Goal: Information Seeking & Learning: Find specific fact

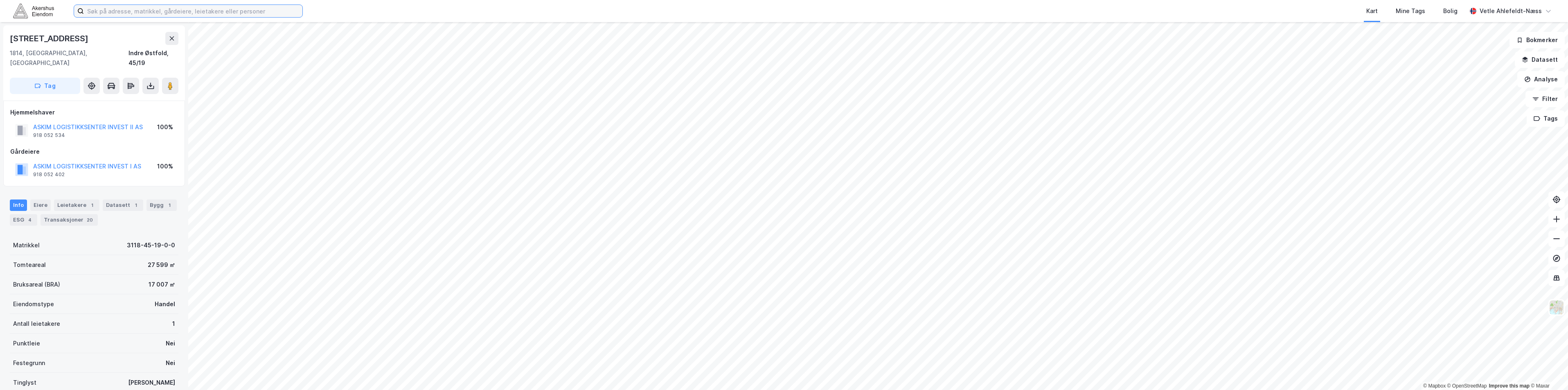
click at [247, 8] on input at bounding box center [193, 11] width 218 height 12
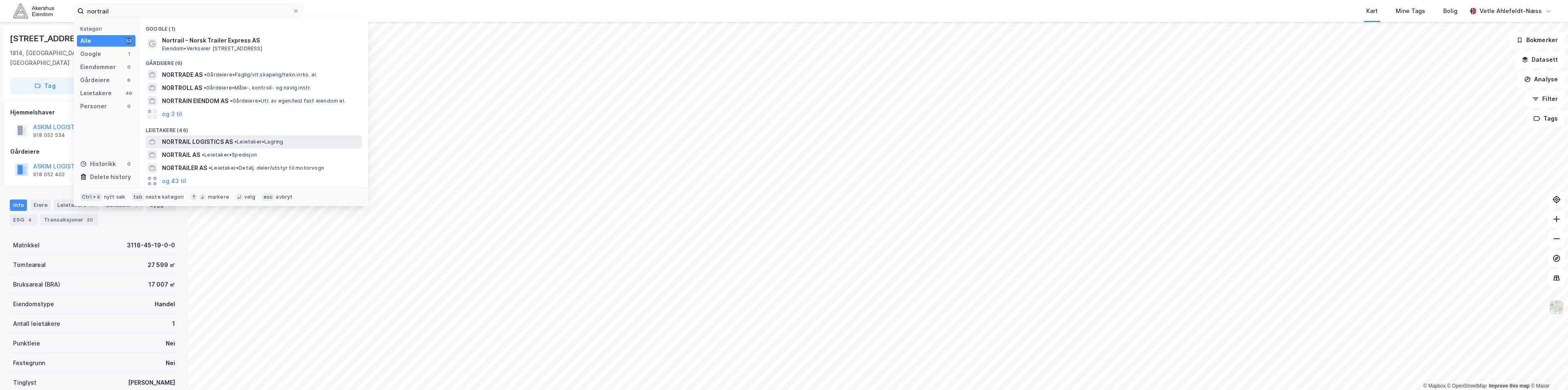
click at [305, 139] on div "NORTRAIL LOGISTICS AS • Leietaker • [GEOGRAPHIC_DATA]" at bounding box center [261, 142] width 198 height 10
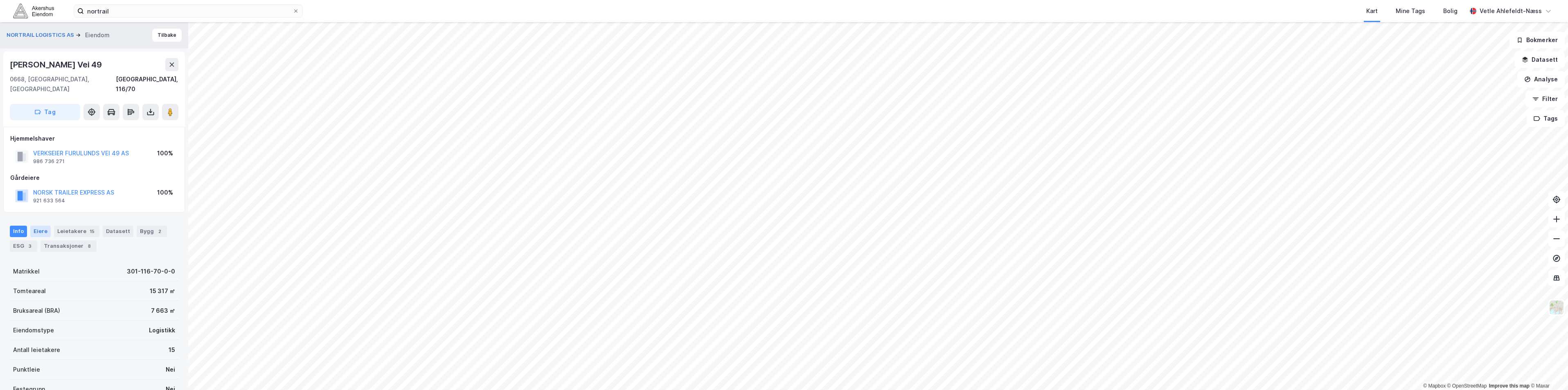
click at [34, 226] on div "Eiere" at bounding box center [40, 231] width 21 height 11
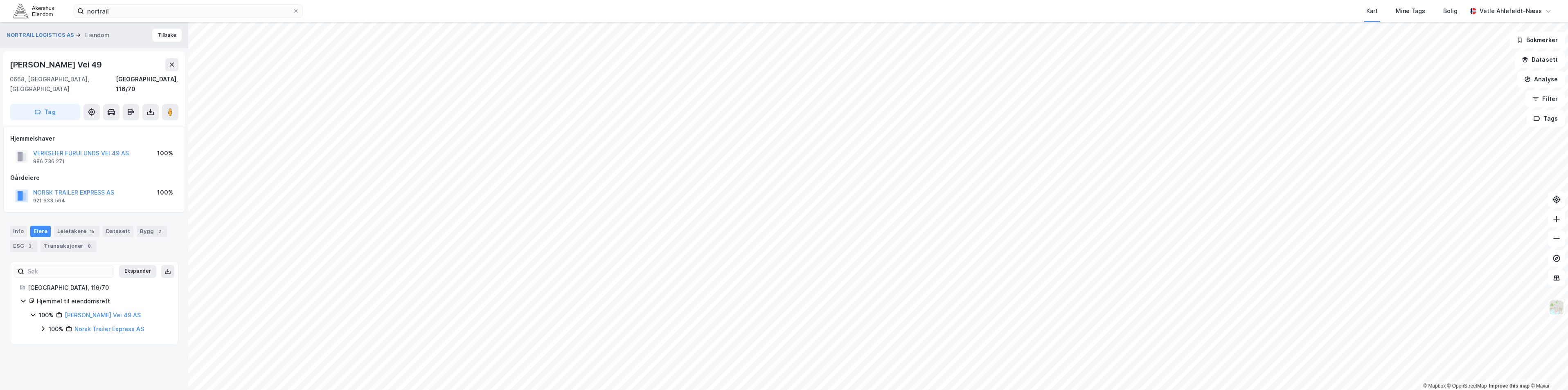
click at [43, 326] on icon at bounding box center [43, 329] width 3 height 5
click at [79, 226] on div "Leietakere 15" at bounding box center [76, 231] width 46 height 11
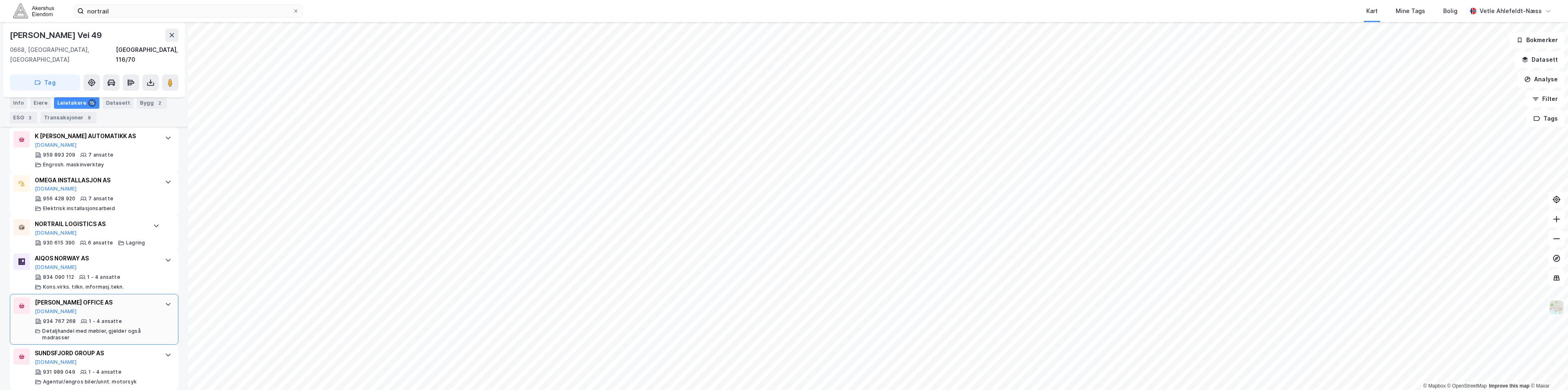
scroll to position [438, 0]
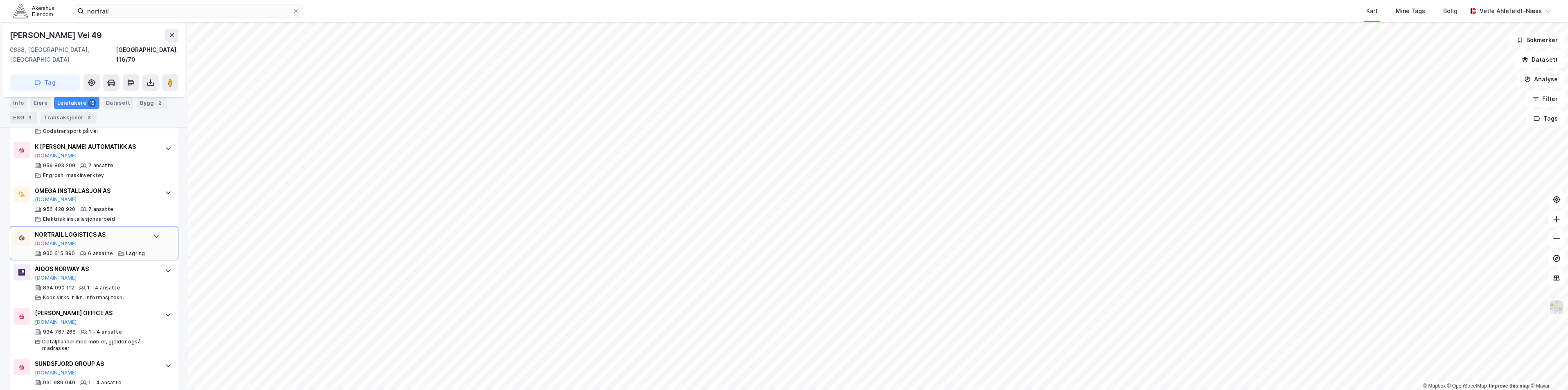
click at [145, 231] on div "NORTRAIL LOGISTICS AS [DOMAIN_NAME] 930 615 390 6 ansatte Lagring" at bounding box center [94, 243] width 168 height 34
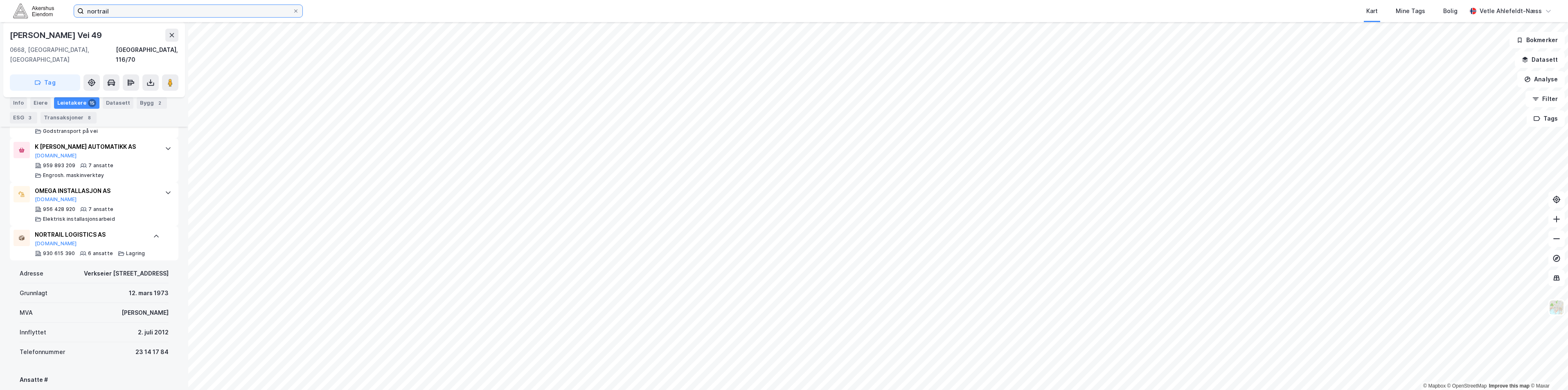
click at [121, 7] on input "nortrail" at bounding box center [188, 11] width 209 height 12
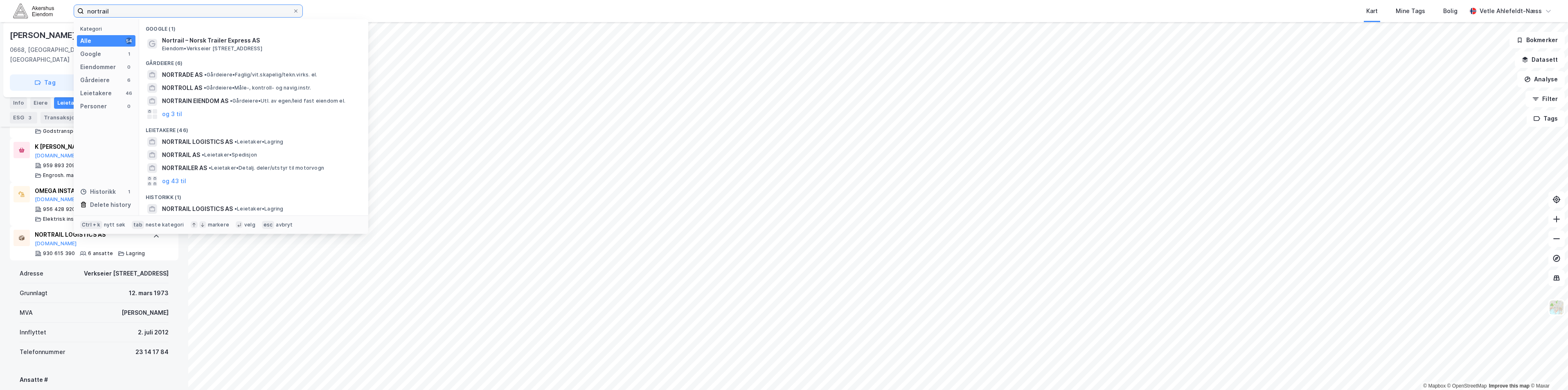
click at [121, 7] on input "nortrail" at bounding box center [188, 11] width 209 height 12
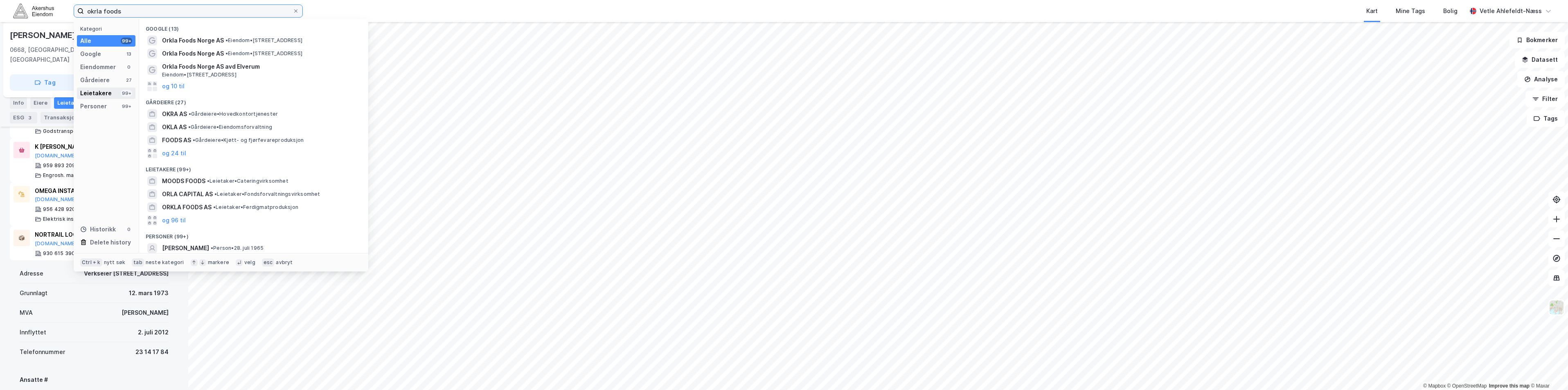
type input "okrla foods"
click at [116, 94] on div "Leietakere 99+" at bounding box center [106, 93] width 59 height 11
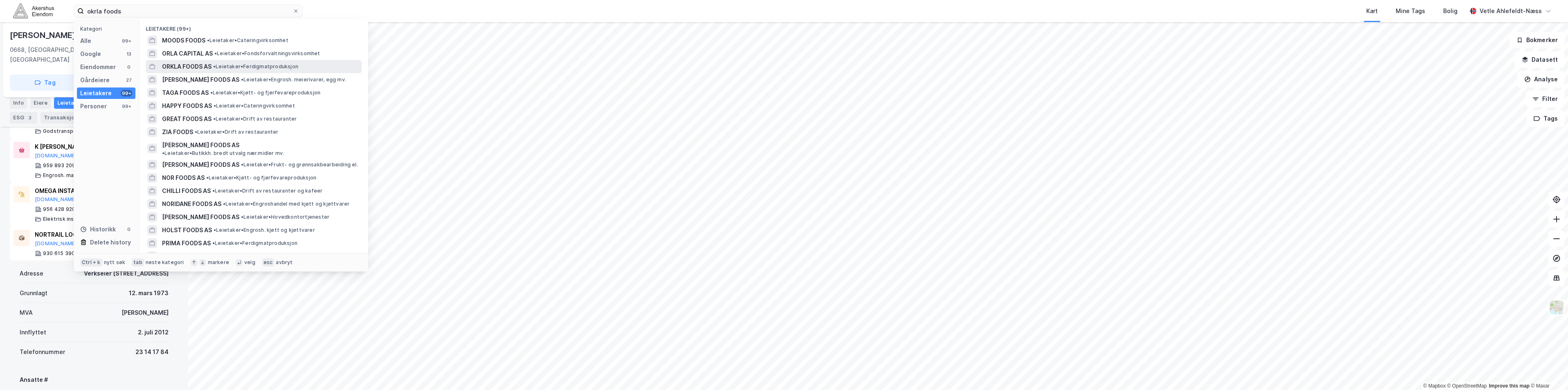
click at [289, 69] on span "• Leietaker • Ferdigmatproduksjon" at bounding box center [256, 66] width 85 height 6
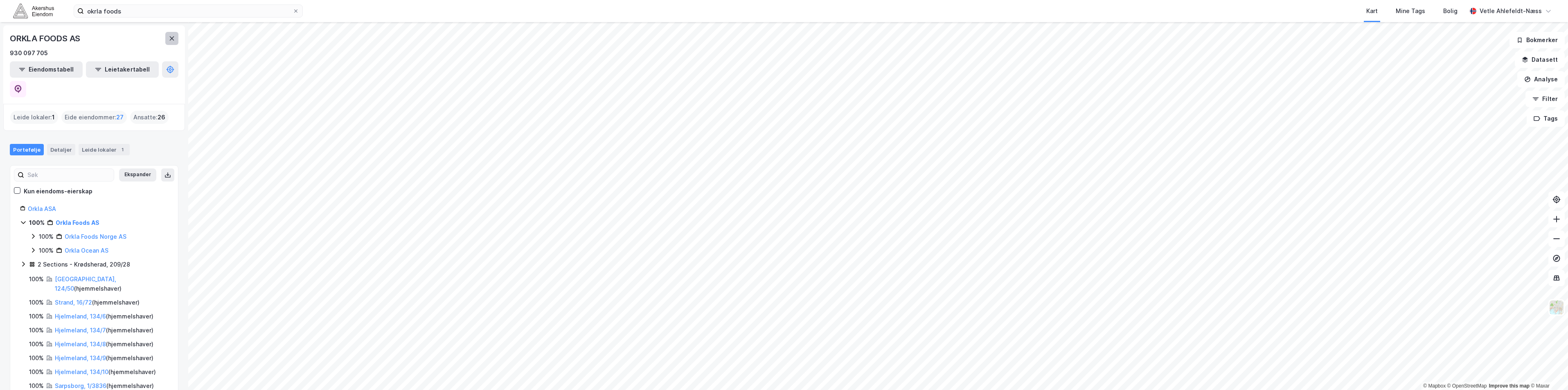
click at [176, 38] on button at bounding box center [171, 38] width 13 height 13
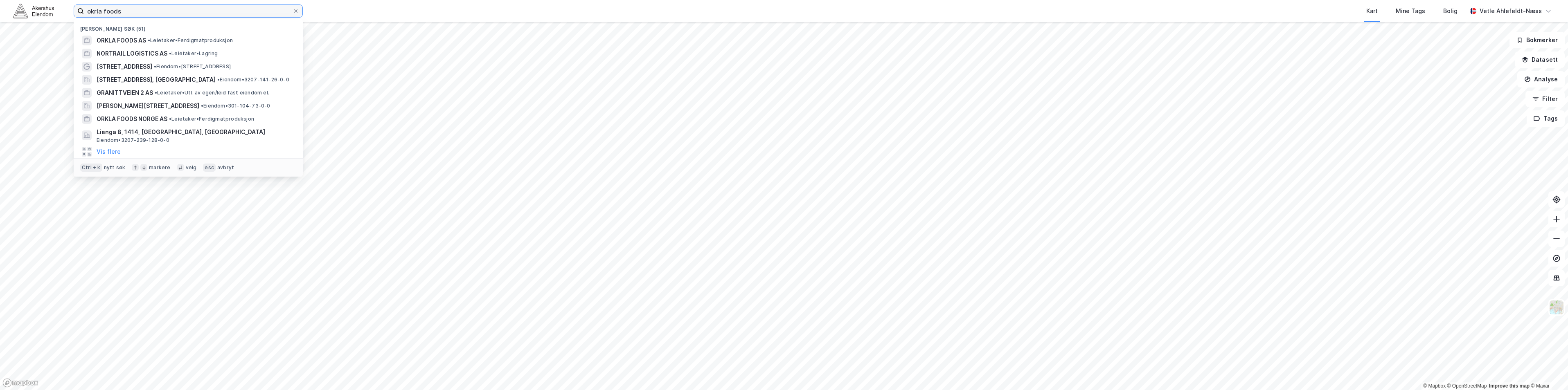
click at [140, 8] on input "okrla foods" at bounding box center [188, 11] width 209 height 12
